Goal: Task Accomplishment & Management: Manage account settings

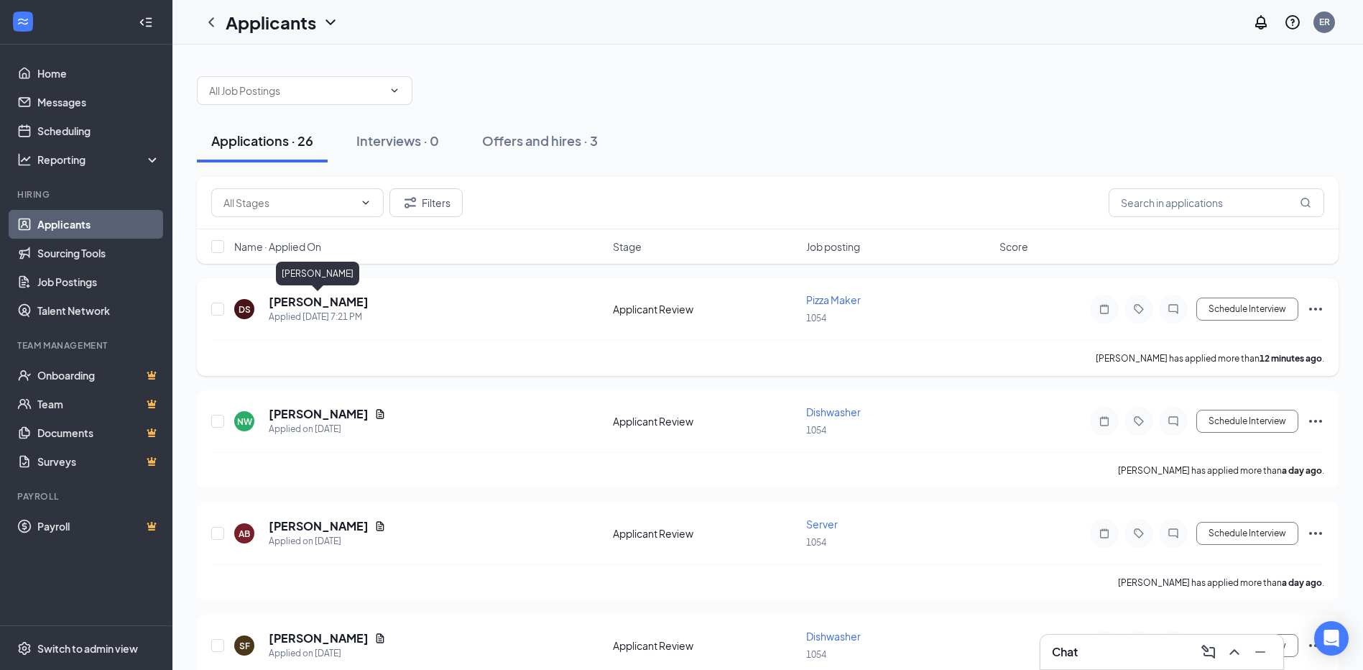
click at [325, 297] on h5 "Donta Stevenson" at bounding box center [319, 302] width 100 height 16
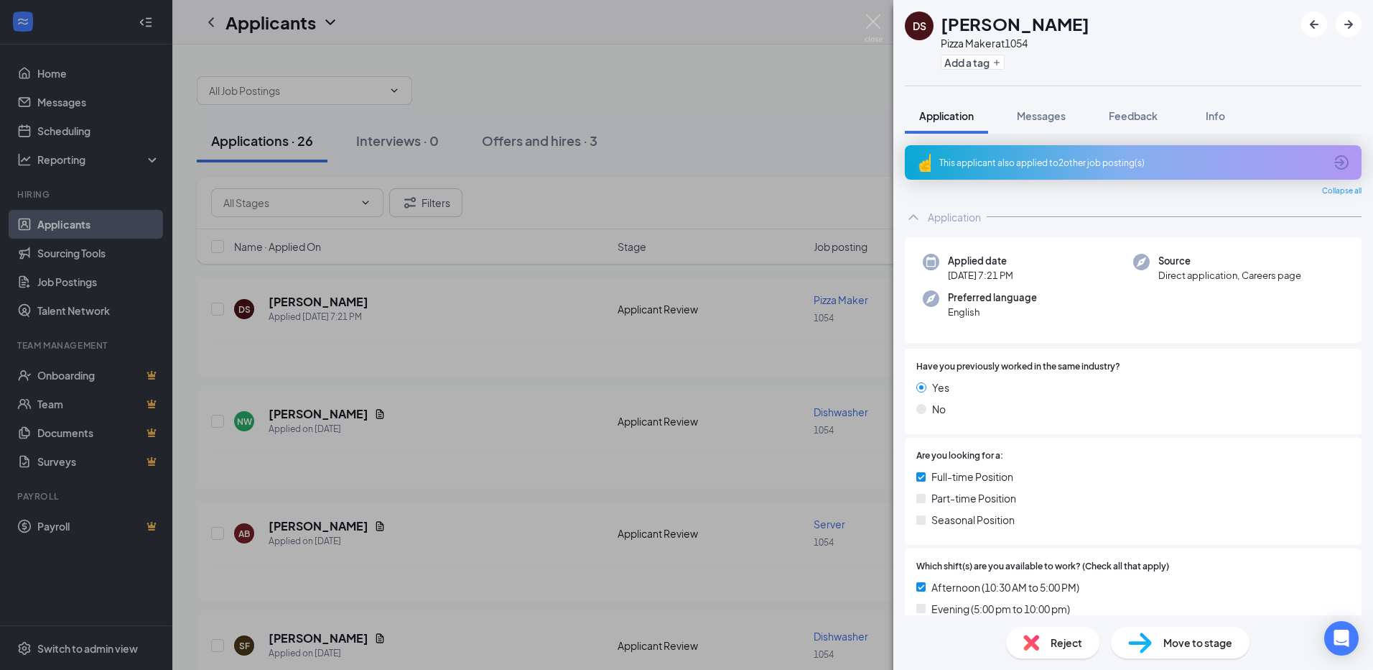
click at [1335, 162] on icon "ArrowCircle" at bounding box center [1342, 162] width 14 height 14
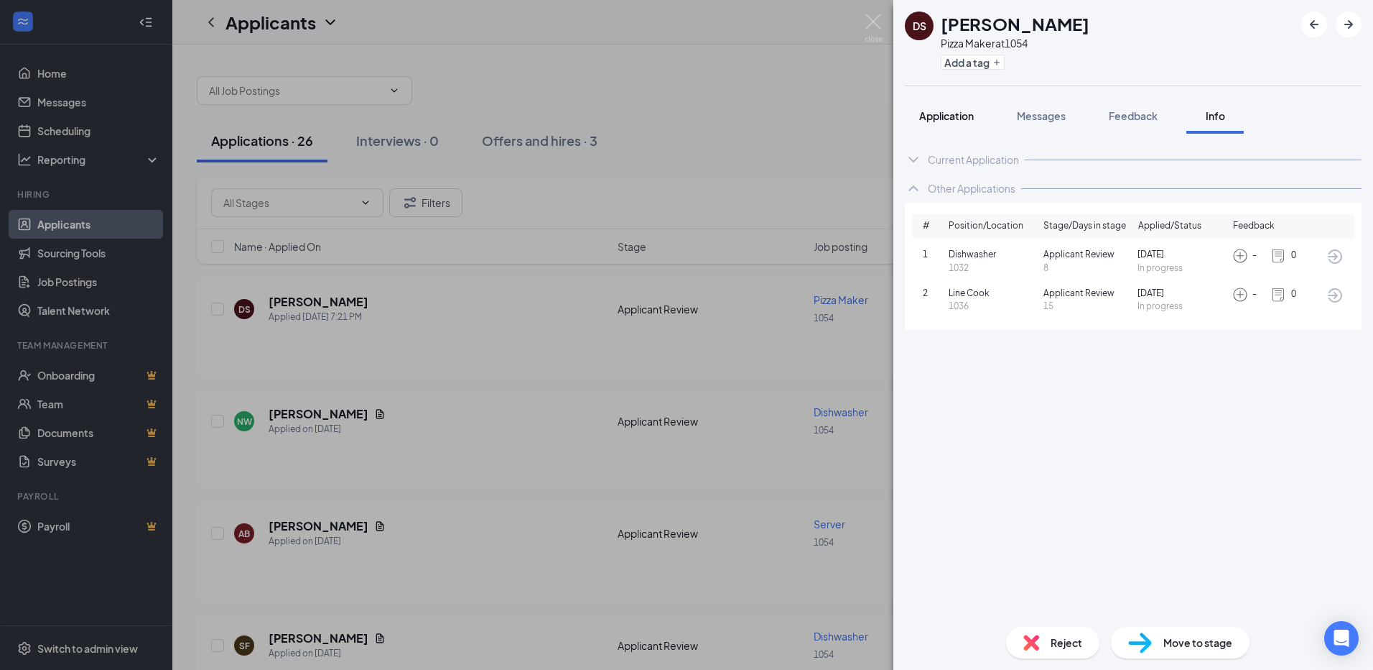
click at [967, 118] on span "Application" at bounding box center [946, 115] width 55 height 13
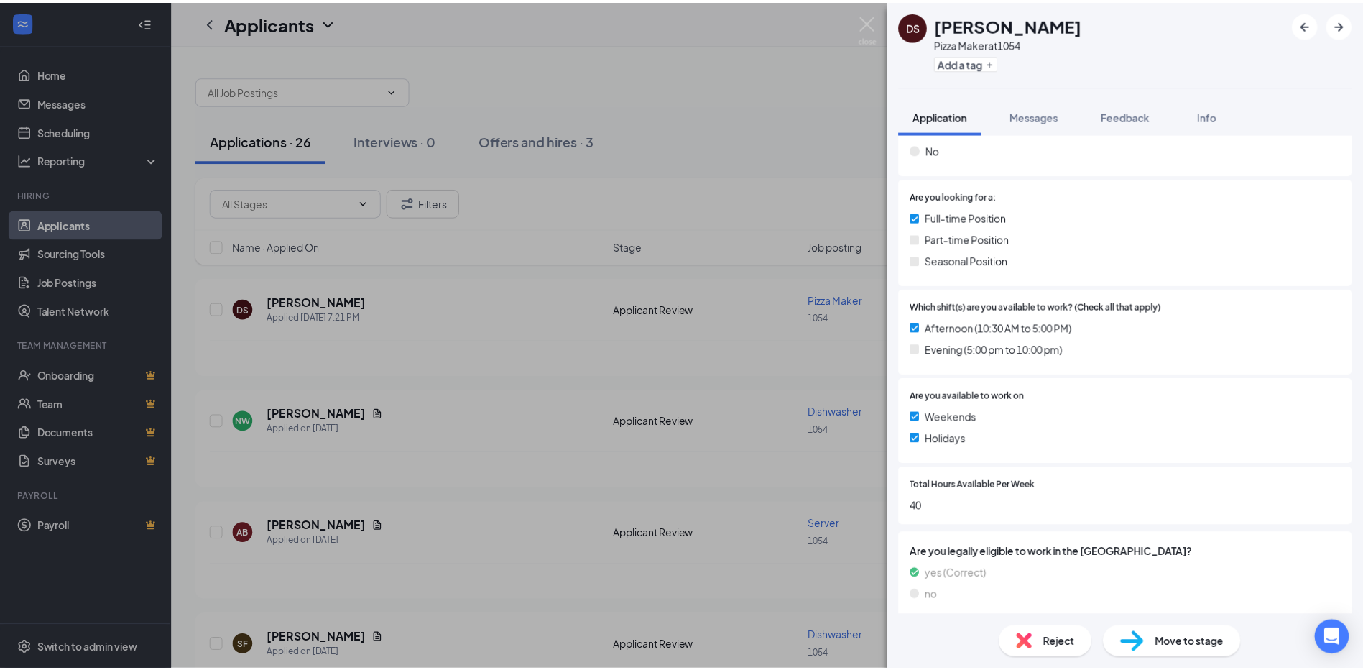
scroll to position [268, 0]
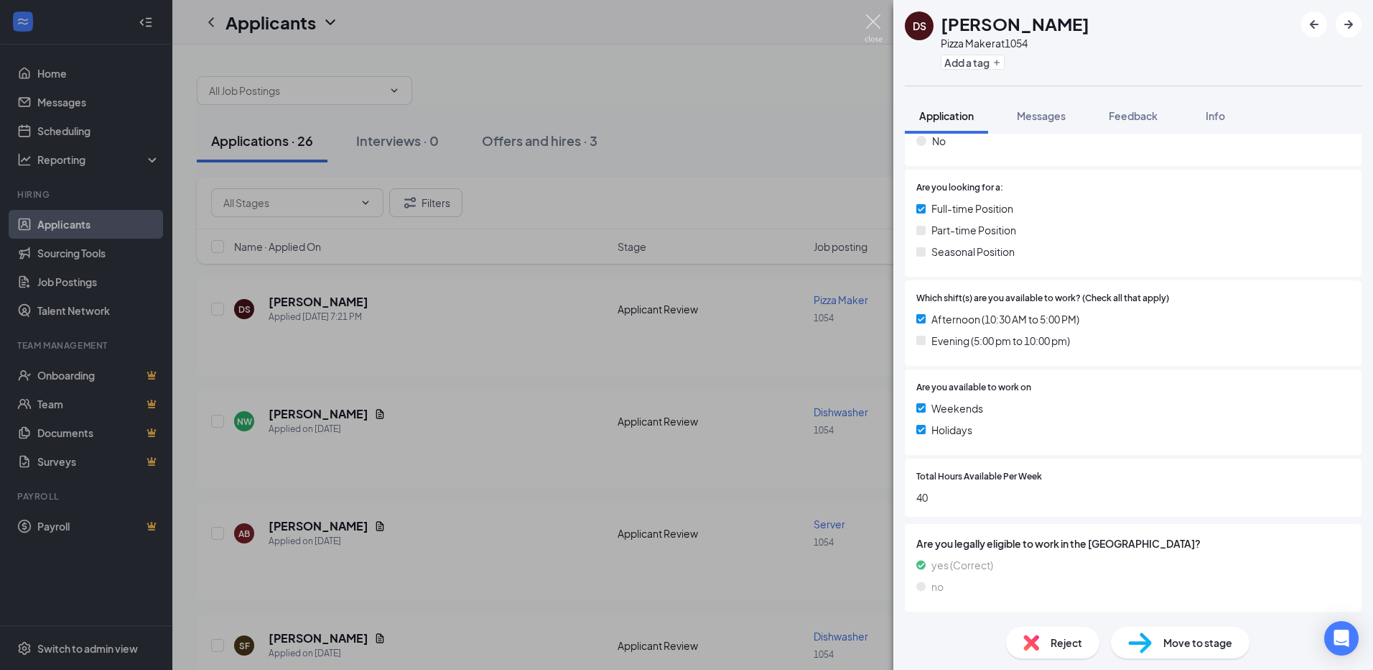
click at [883, 17] on div "DS Donta Stevenson Pizza Maker at 1054 Add a tag Application Messages Feedback …" at bounding box center [686, 335] width 1373 height 670
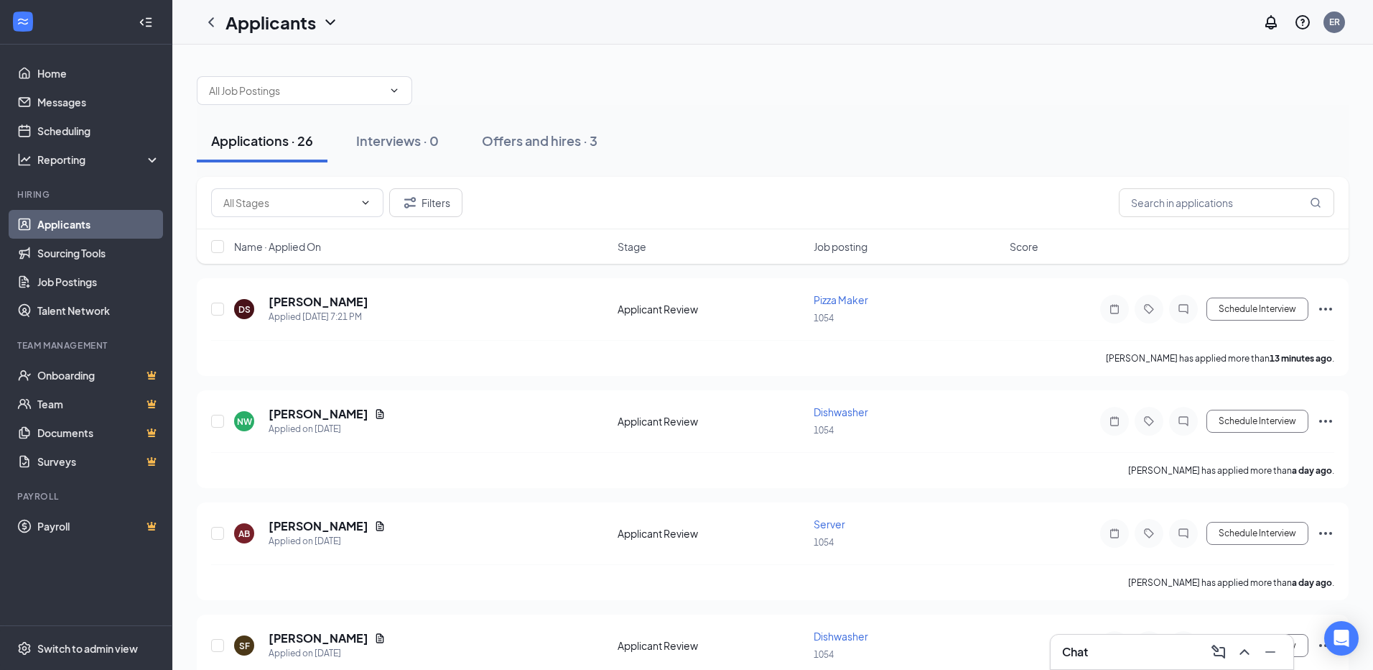
click at [877, 22] on div "Applicants ER" at bounding box center [772, 22] width 1201 height 45
